Goal: Check status: Check status

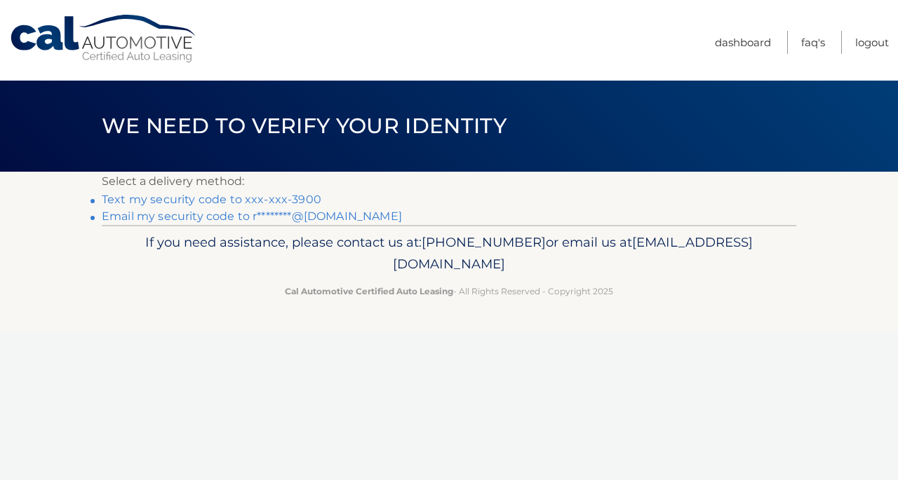
click at [303, 199] on link "Text my security code to xxx-xxx-3900" at bounding box center [211, 199] width 219 height 13
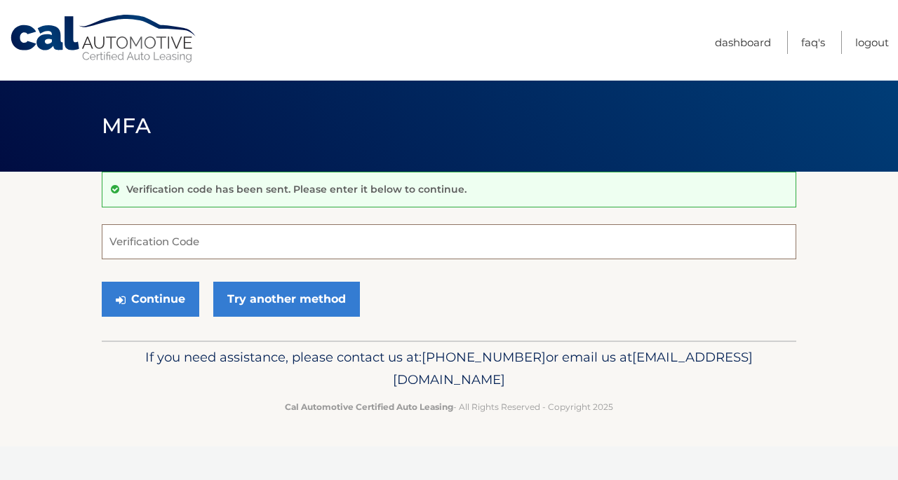
click at [278, 239] on input "Verification Code" at bounding box center [449, 241] width 694 height 35
type input "918397"
click at [102, 282] on button "Continue" at bounding box center [150, 299] width 97 height 35
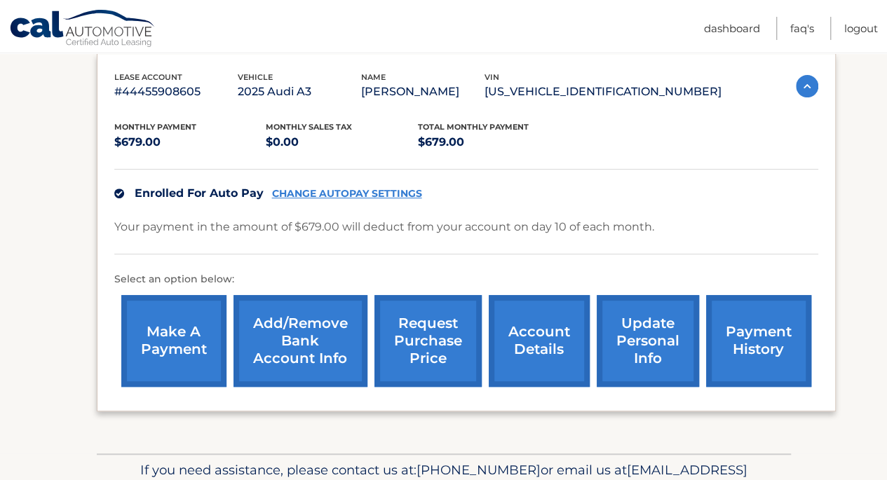
scroll to position [245, 0]
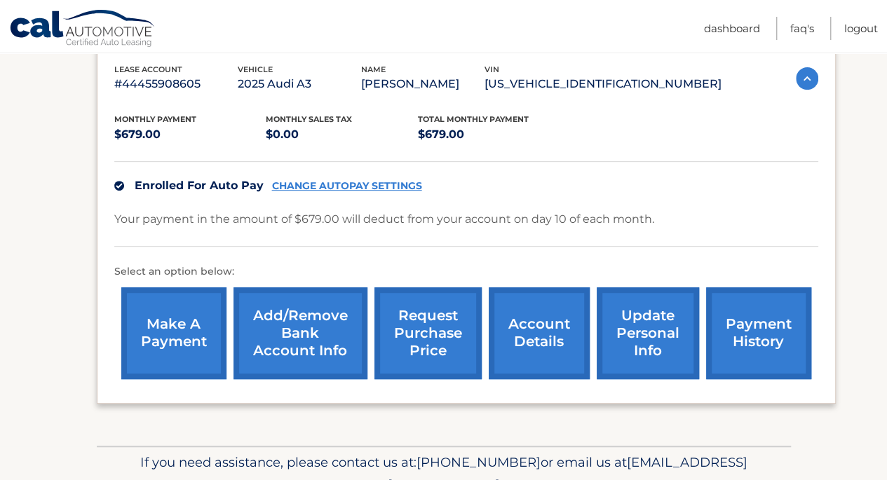
click at [745, 346] on link "payment history" at bounding box center [758, 333] width 105 height 92
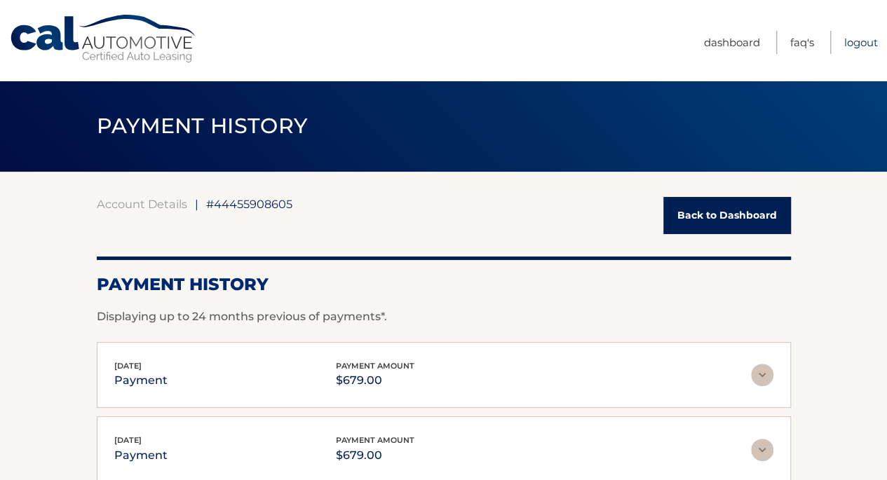
click at [853, 40] on link "Logout" at bounding box center [861, 42] width 34 height 23
